Goal: Use online tool/utility: Use online tool/utility

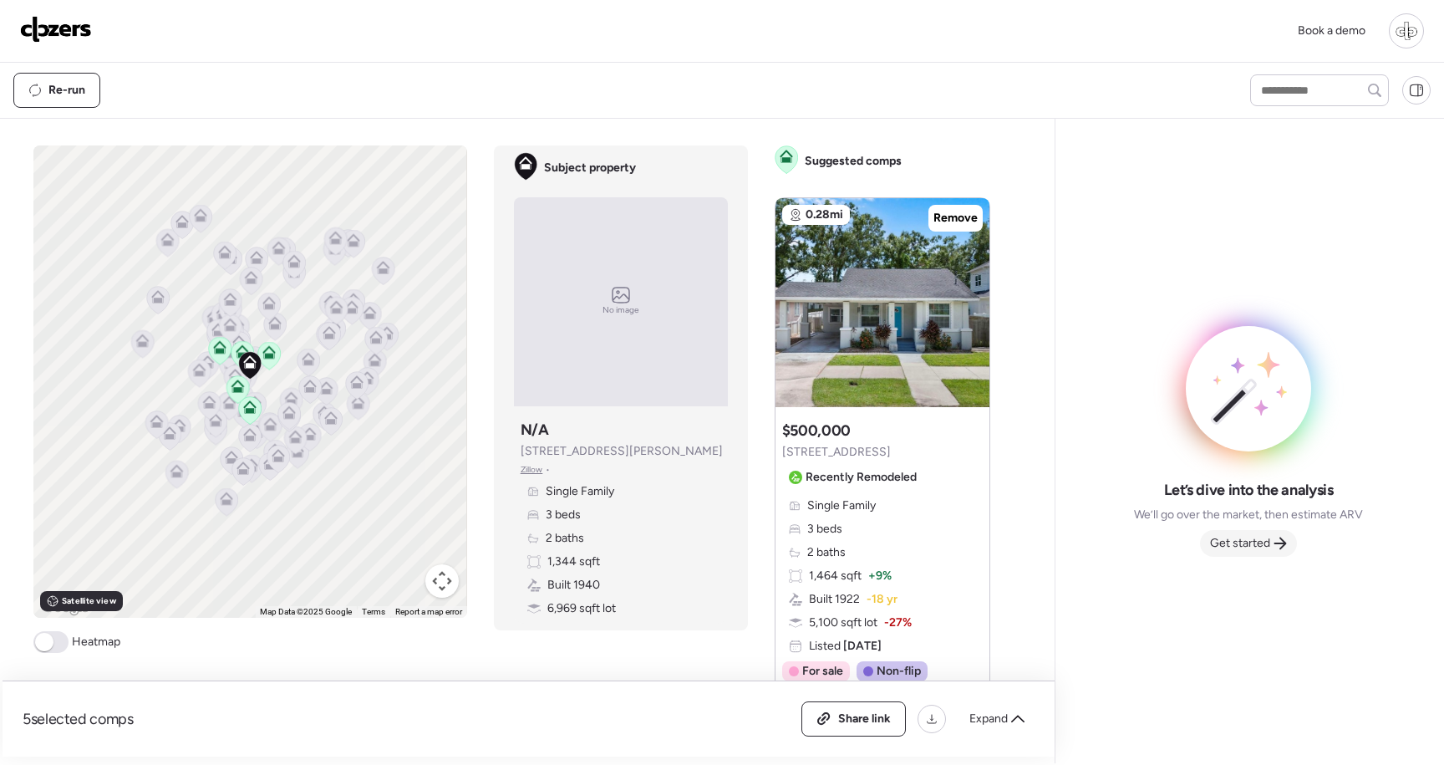
click at [1268, 550] on span "Get started" at bounding box center [1240, 543] width 60 height 17
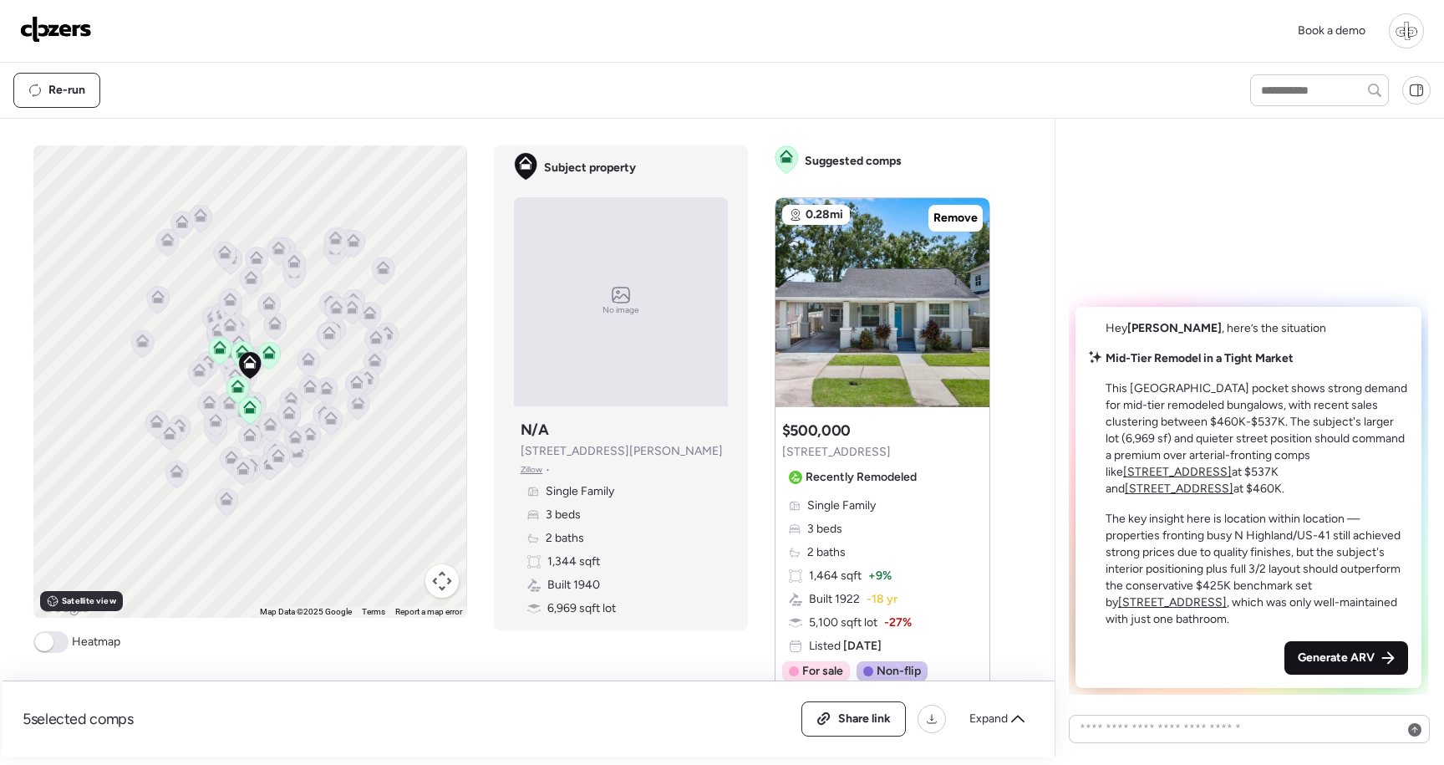
click at [1347, 662] on span "Generate ARV" at bounding box center [1336, 657] width 77 height 17
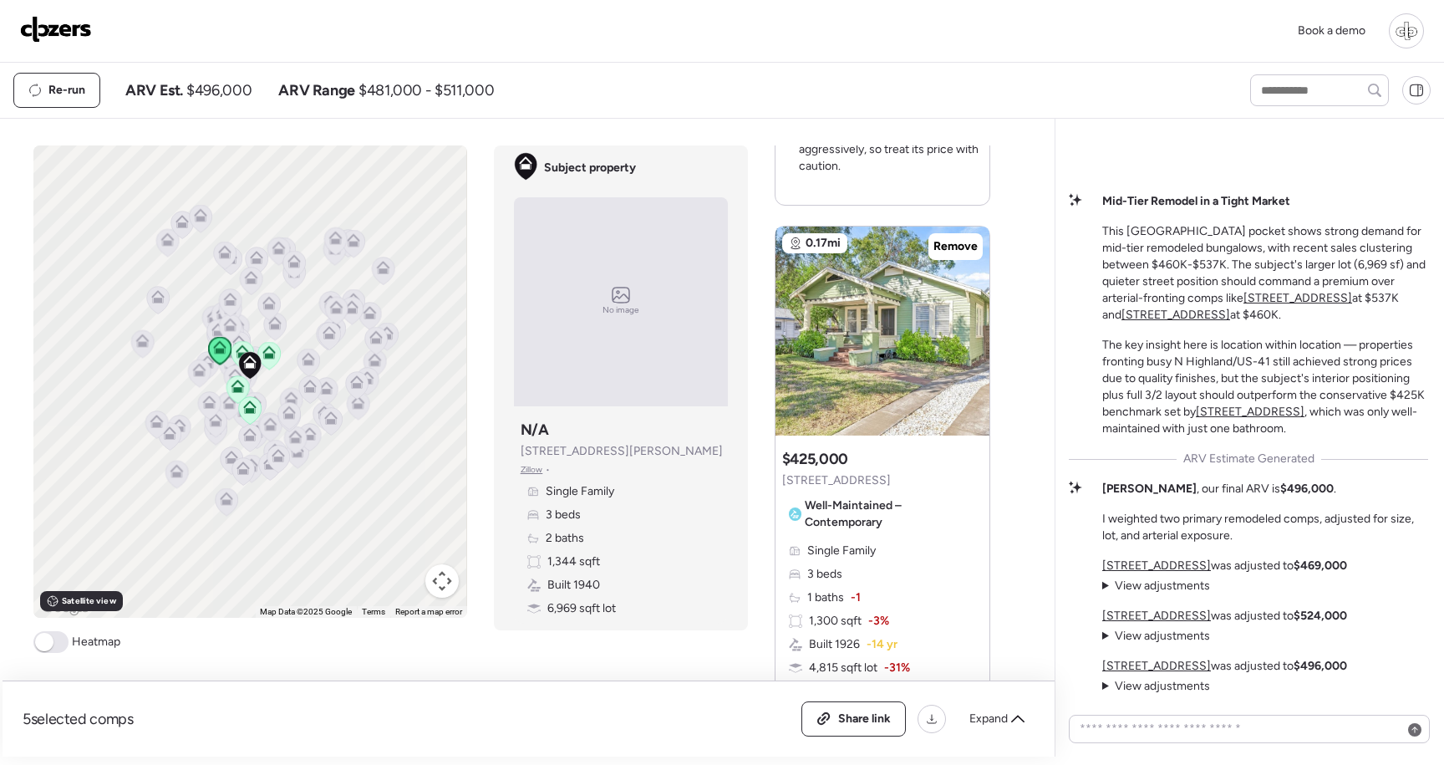
scroll to position [2146, 0]
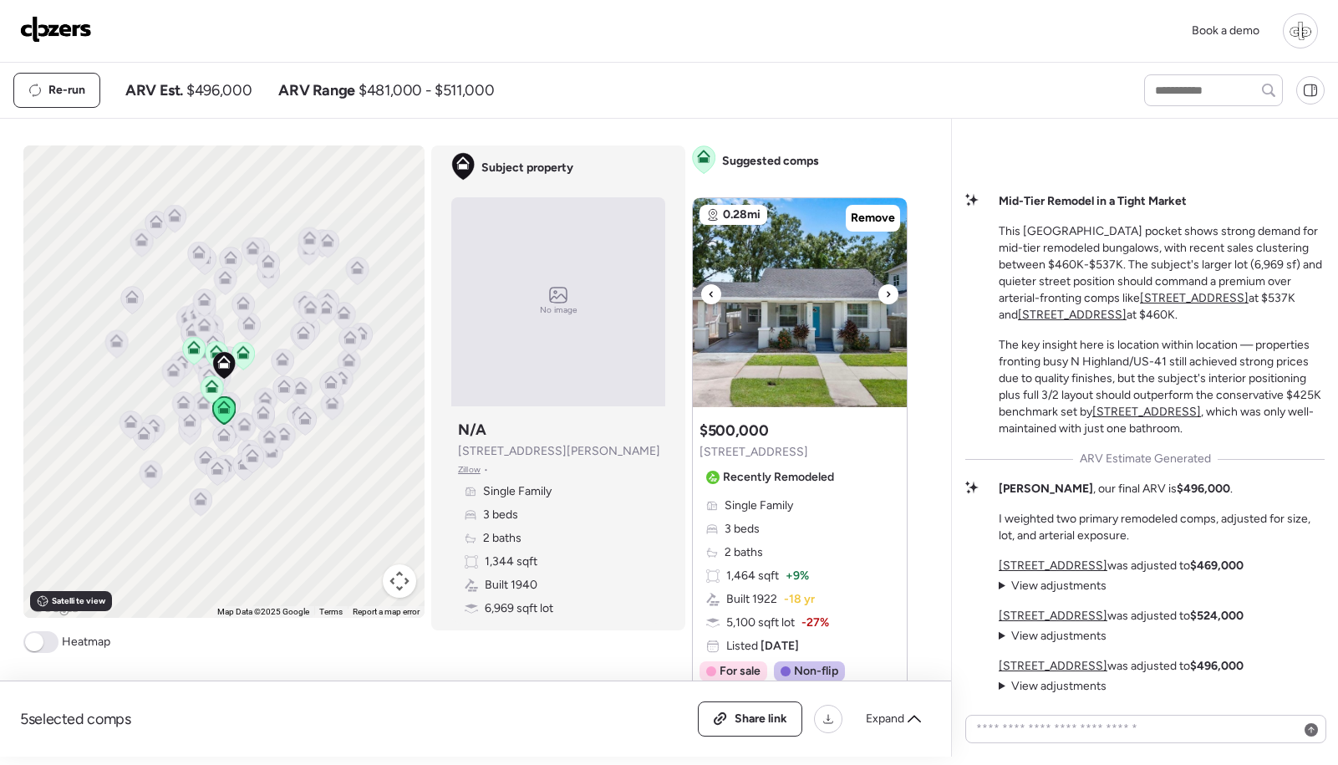
click at [769, 286] on img at bounding box center [800, 302] width 214 height 209
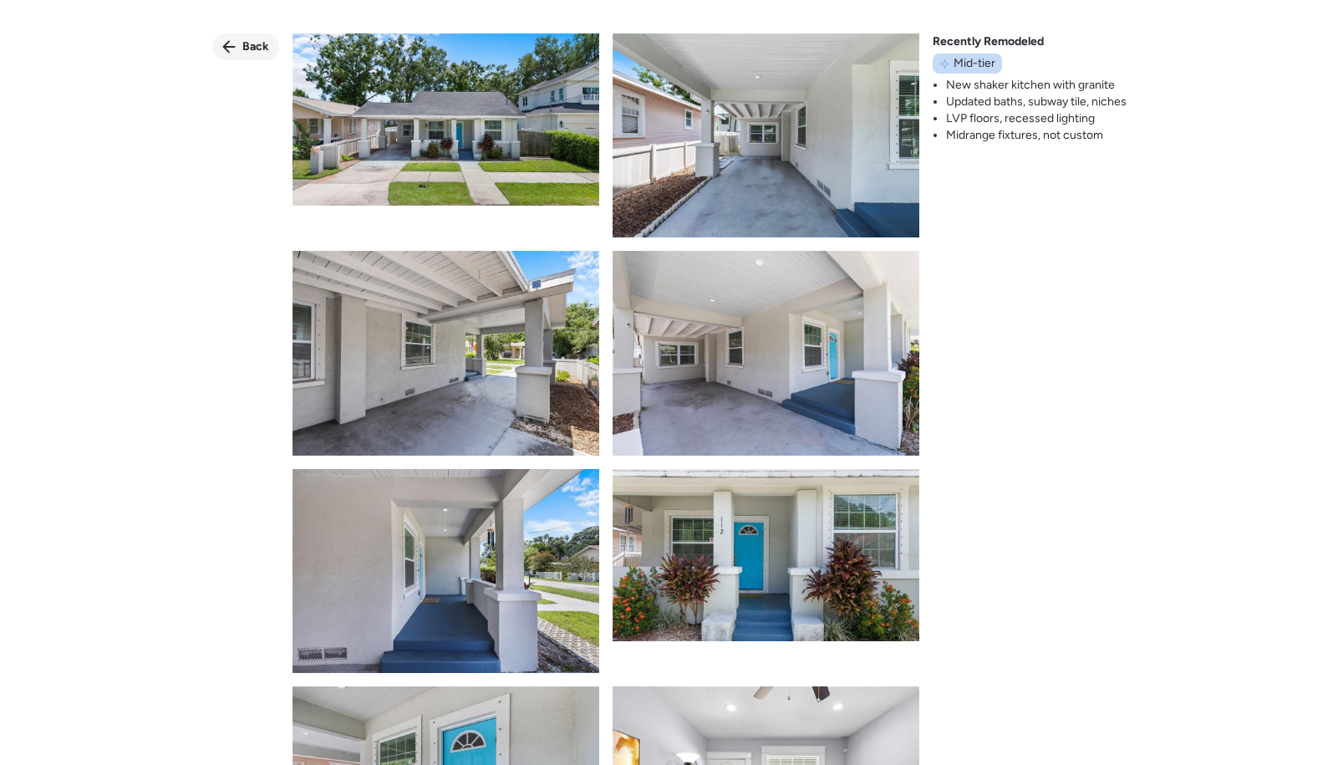
click at [237, 53] on div "Back" at bounding box center [245, 46] width 67 height 27
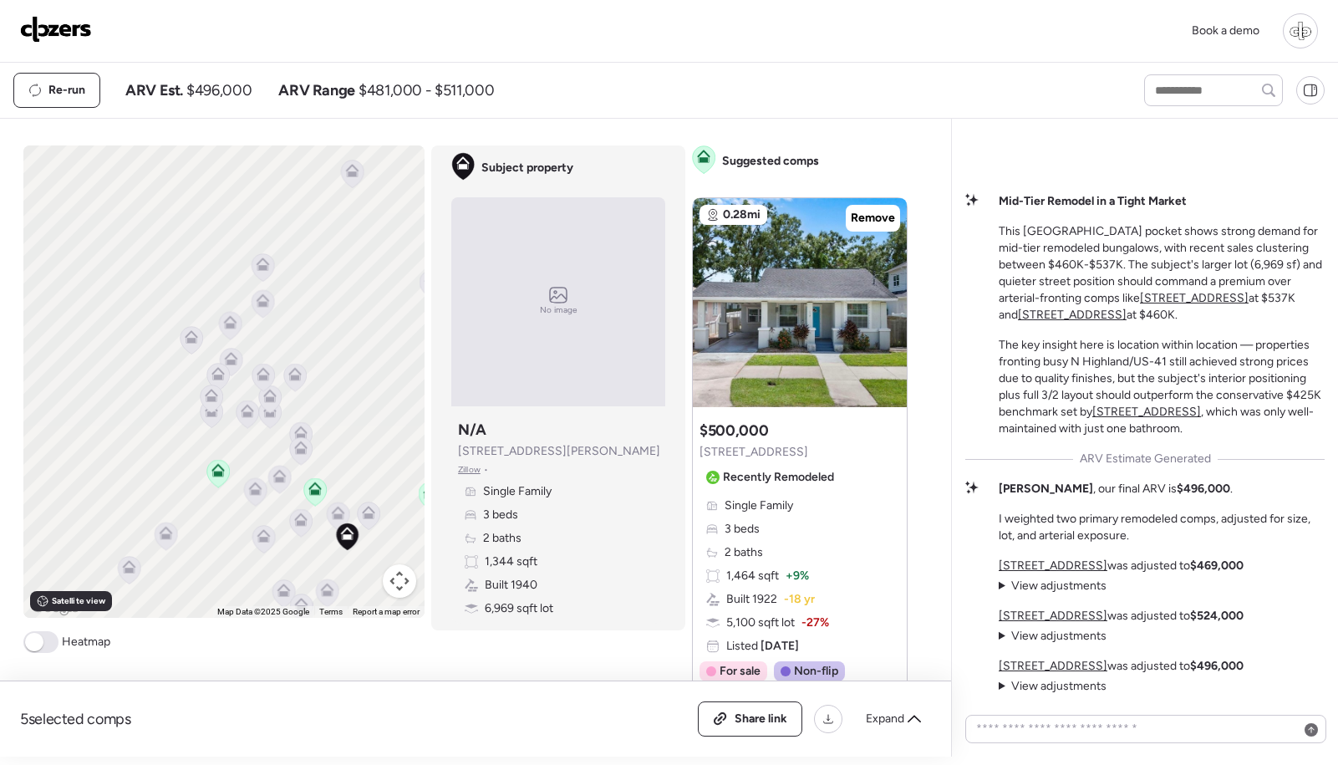
drag, startPoint x: 338, startPoint y: 497, endPoint x: 281, endPoint y: 358, distance: 150.7
click at [283, 363] on icon at bounding box center [294, 377] width 23 height 28
